Goal: Transaction & Acquisition: Purchase product/service

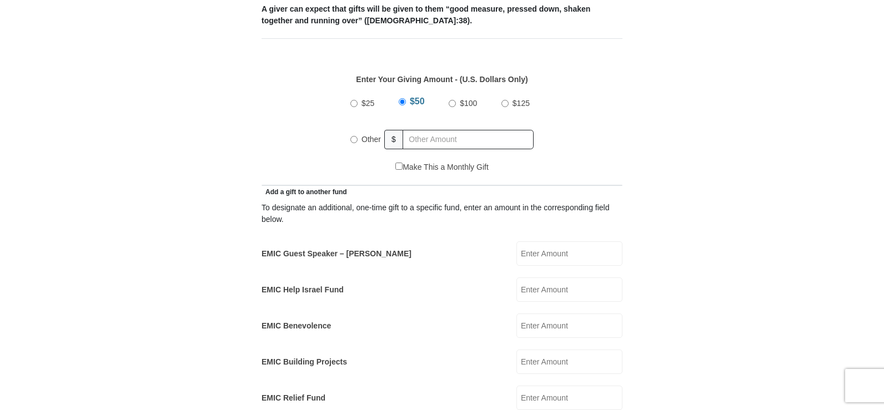
scroll to position [500, 0]
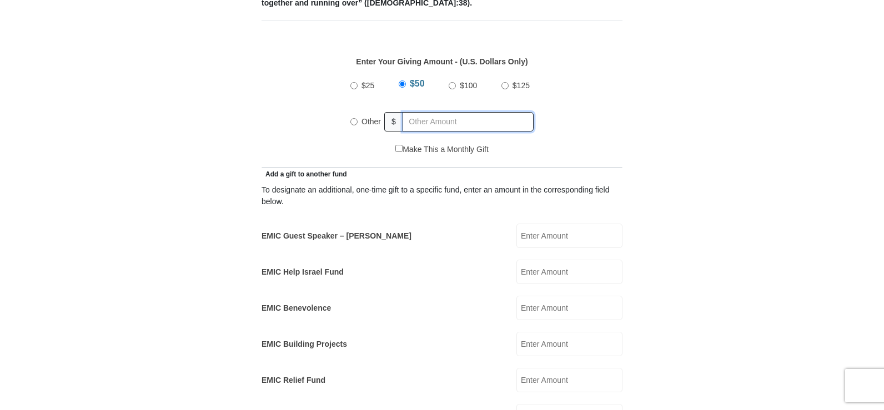
radio input "true"
click at [432, 113] on input "text" at bounding box center [469, 121] width 127 height 19
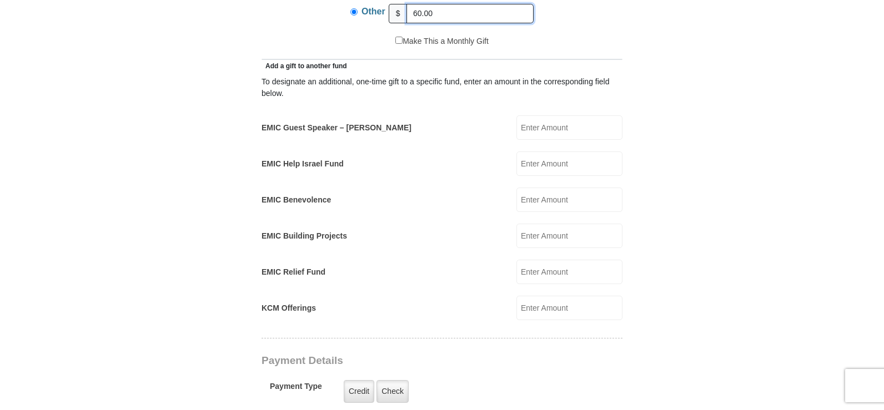
scroll to position [611, 0]
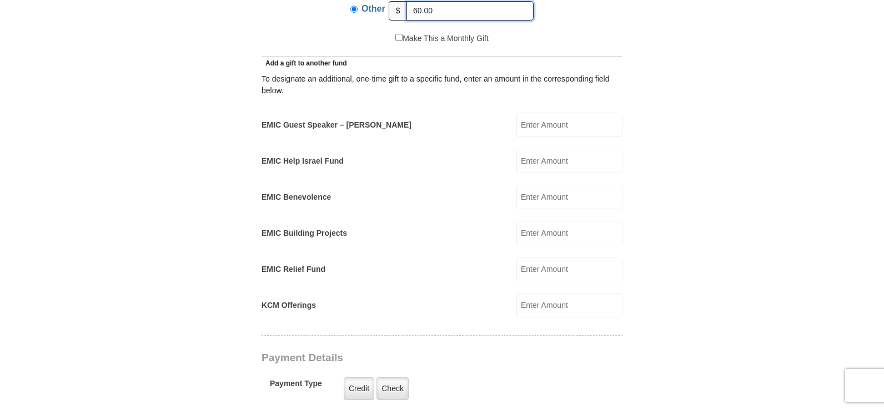
type input "60.00"
click at [547, 113] on input "EMIC Guest Speaker – Mike Evans" at bounding box center [569, 125] width 106 height 24
type input "10.00"
click at [563, 149] on input "EMIC Help Israel Fund" at bounding box center [569, 161] width 106 height 24
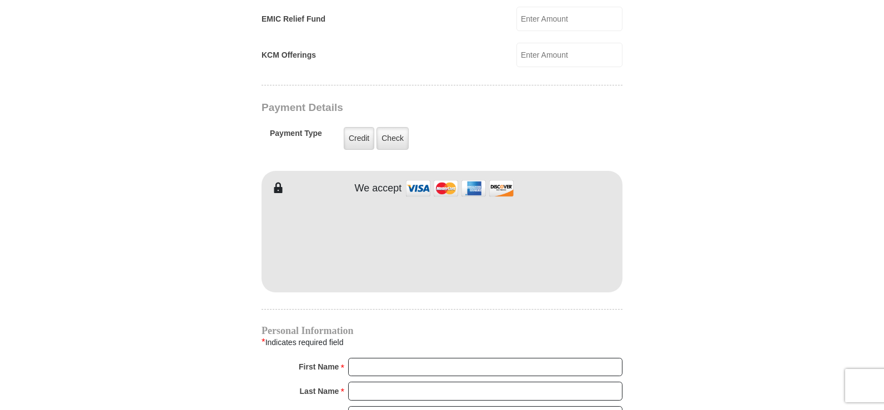
scroll to position [888, 0]
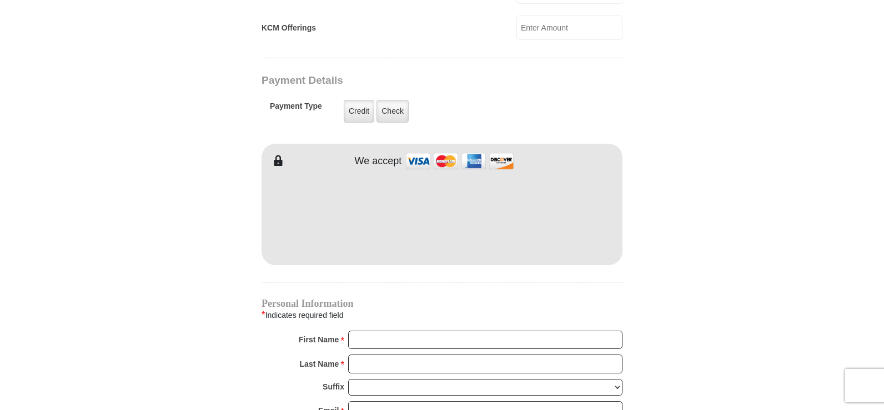
type input "10.00"
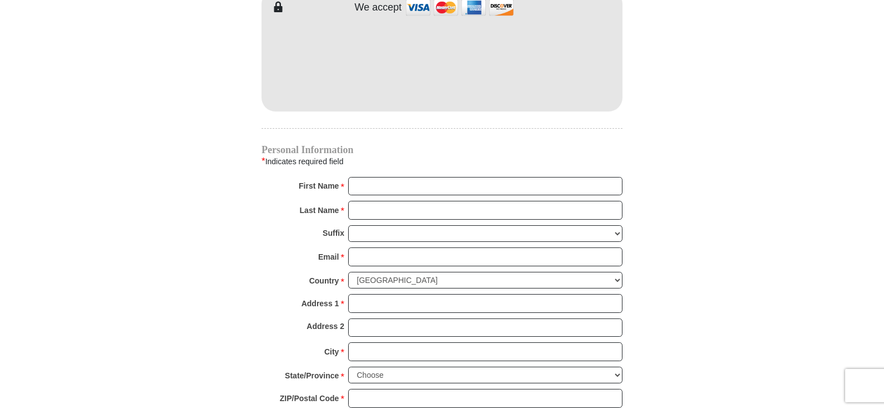
scroll to position [1055, 0]
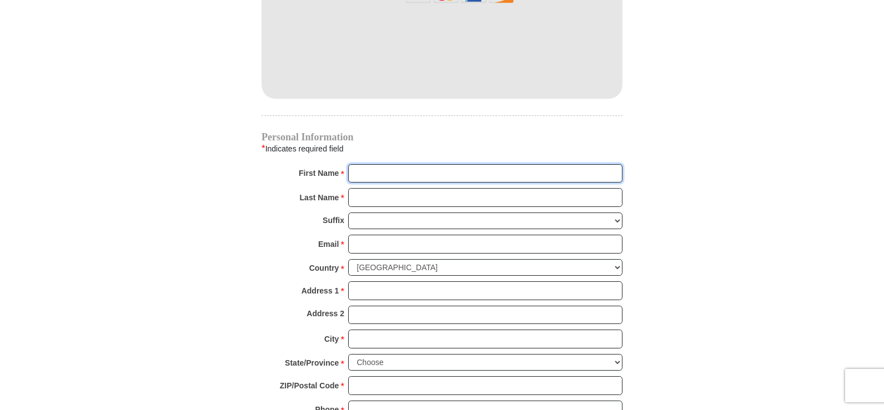
click at [385, 164] on input "First Name *" at bounding box center [485, 173] width 274 height 19
type input "Kenneth"
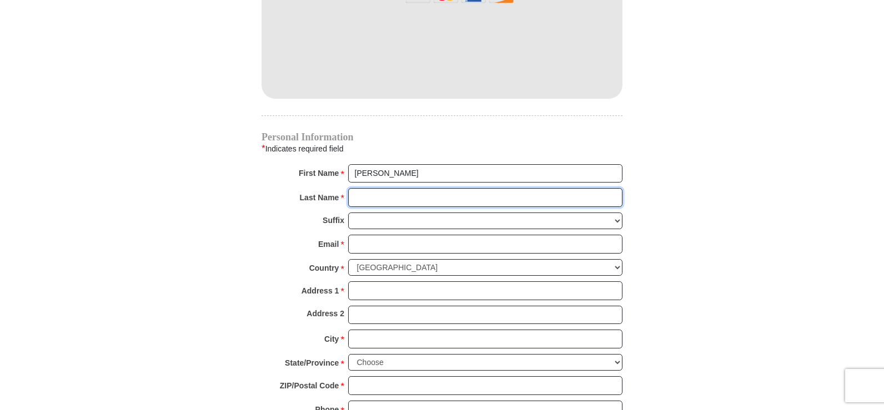
click at [386, 188] on input "Last Name *" at bounding box center [485, 197] width 274 height 19
type input "Comer"
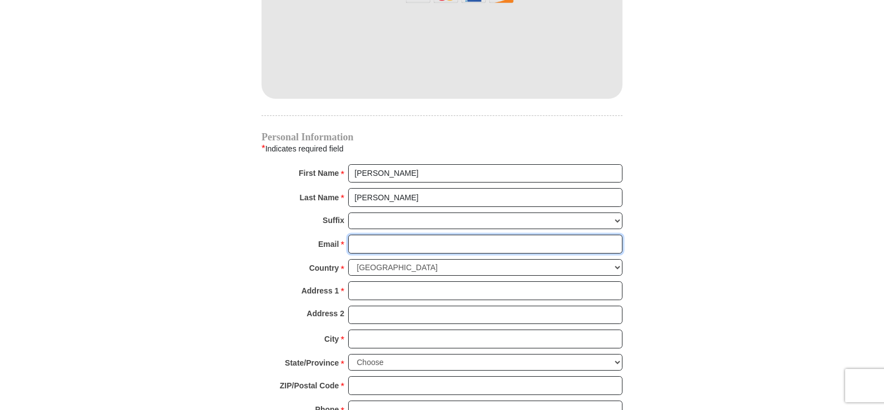
click at [375, 235] on input "Email *" at bounding box center [485, 244] width 274 height 19
type input "ken@sagercreekarms.com"
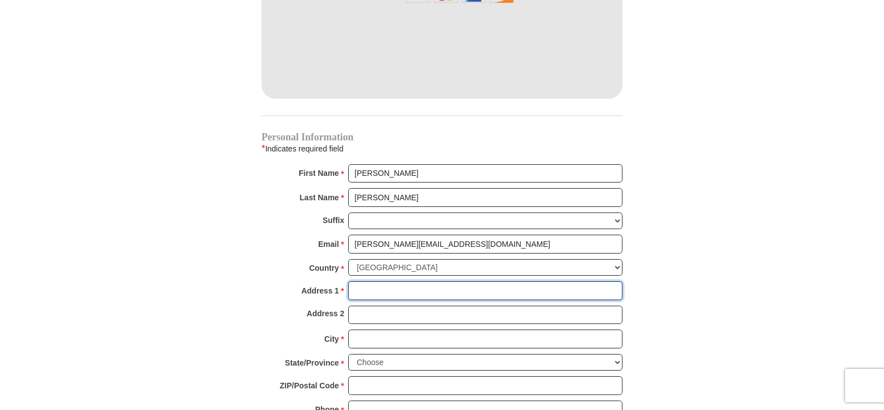
type input "507 Daisy Lane"
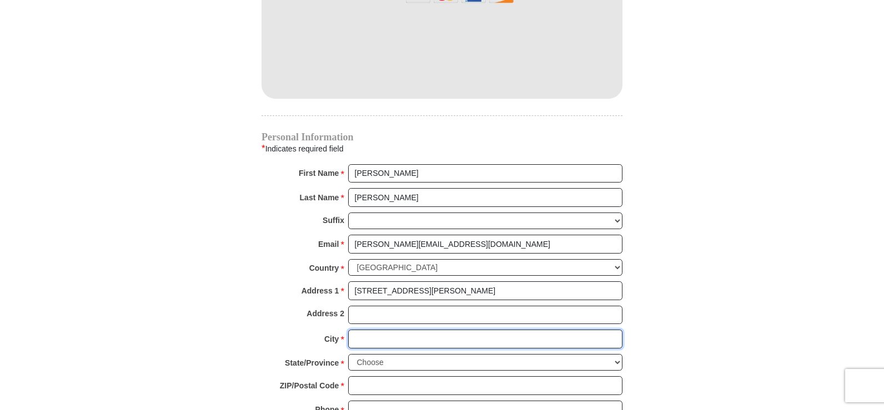
type input "Yellville"
select select "AR"
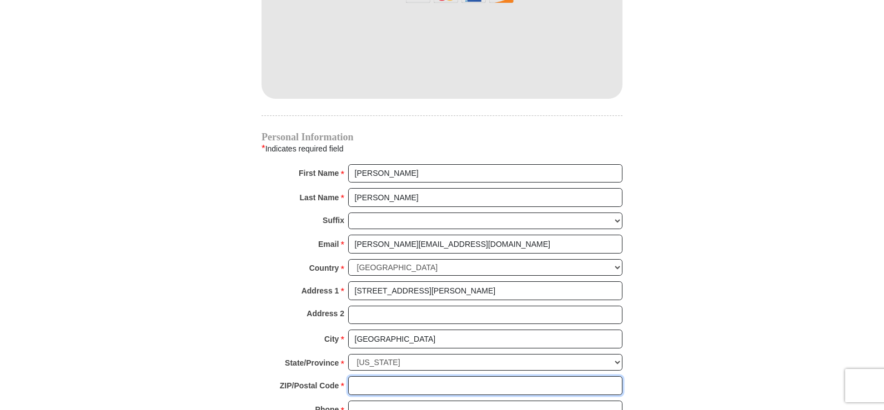
type input "72687"
type input "4792284098"
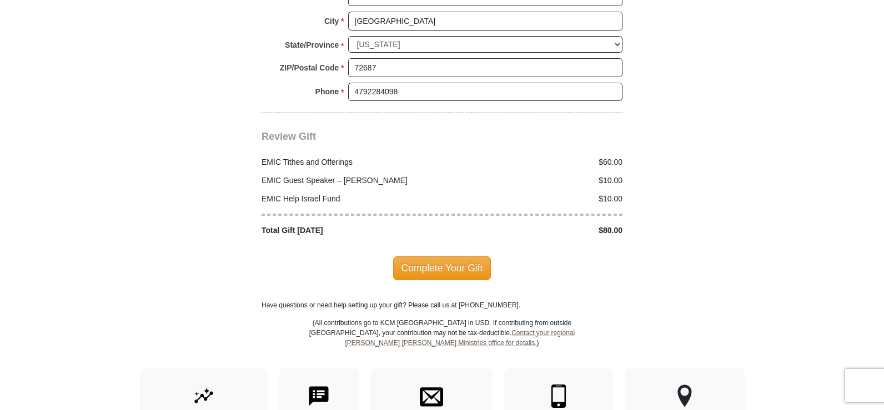
scroll to position [1388, 0]
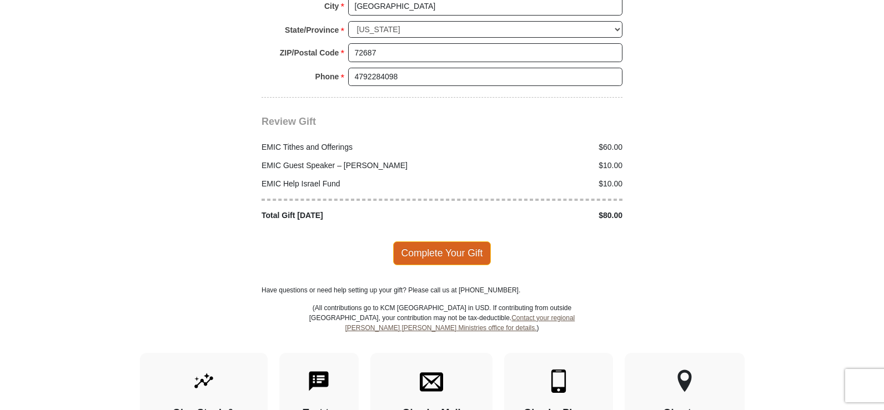
click at [439, 247] on span "Complete Your Gift" at bounding box center [442, 253] width 98 height 23
